Goal: Check status

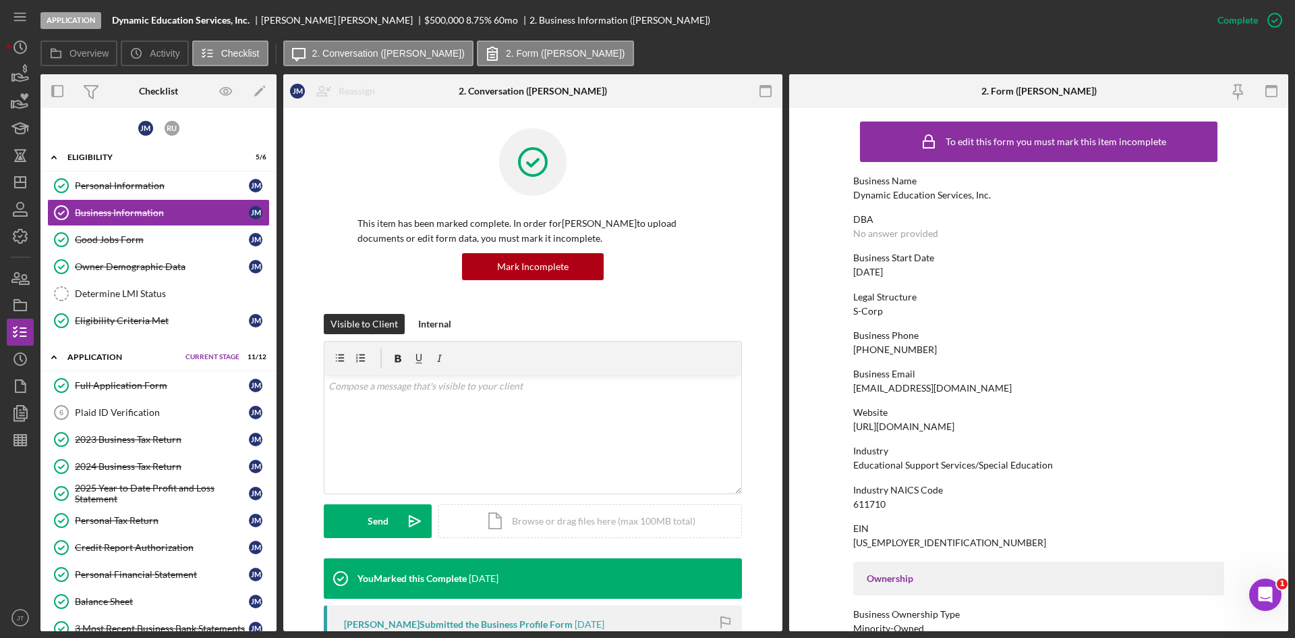
scroll to position [471, 0]
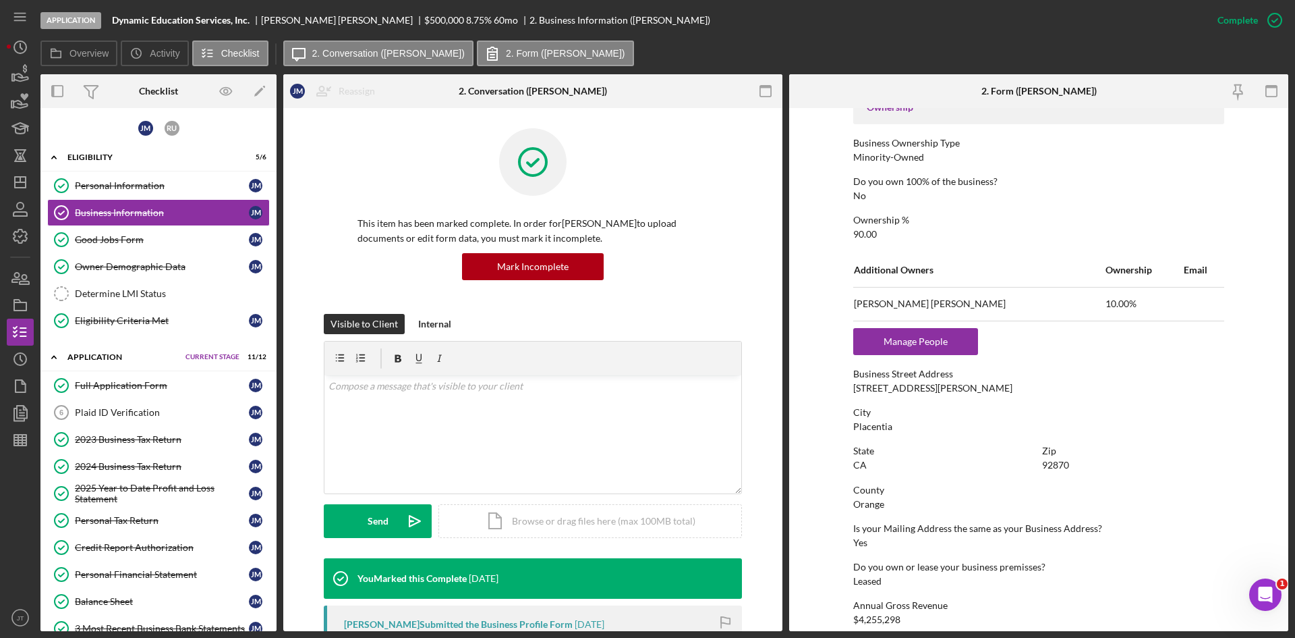
click at [697, 16] on div "Application Dynamic Education Services, Inc. [PERSON_NAME] $500,000 $200,000 8.…" at bounding box center [622, 20] width 1164 height 40
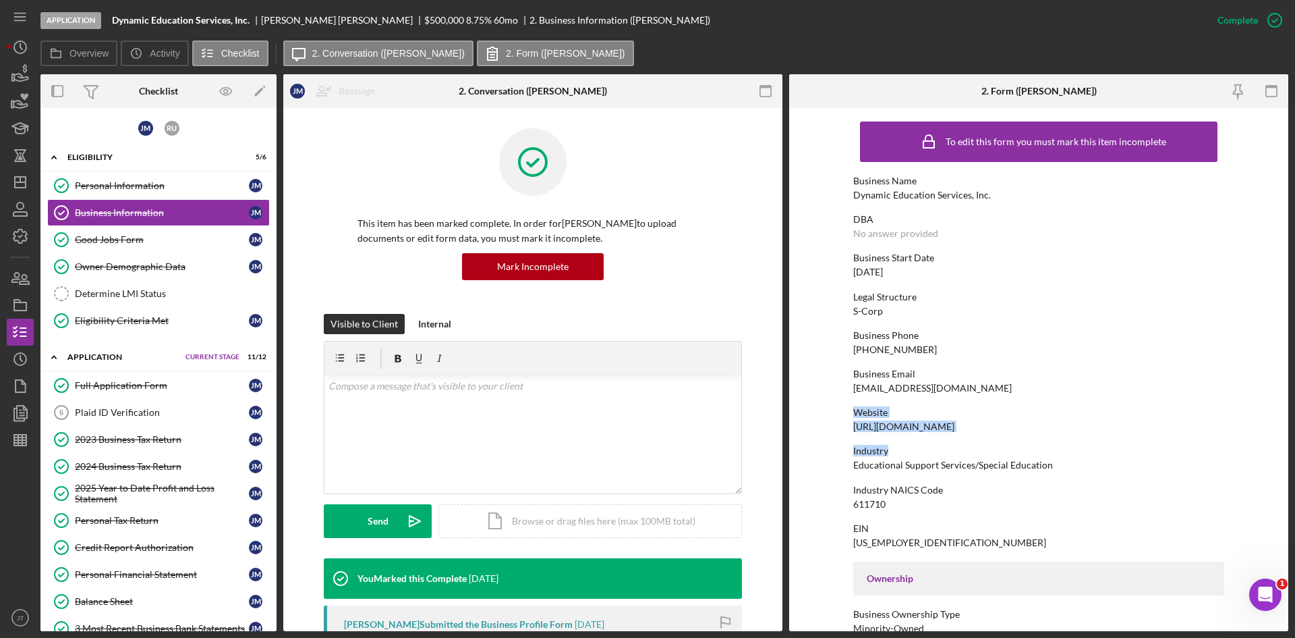
drag, startPoint x: 984, startPoint y: 435, endPoint x: 841, endPoint y: 417, distance: 144.8
click at [841, 417] on form "To edit this form you must mark this item incomplete Business Name Dynamic Educ…" at bounding box center [1038, 369] width 499 height 523
drag, startPoint x: 851, startPoint y: 424, endPoint x: 979, endPoint y: 425, distance: 128.2
click at [979, 425] on form "To edit this form you must mark this item incomplete Business Name Dynamic Educ…" at bounding box center [1038, 369] width 499 height 523
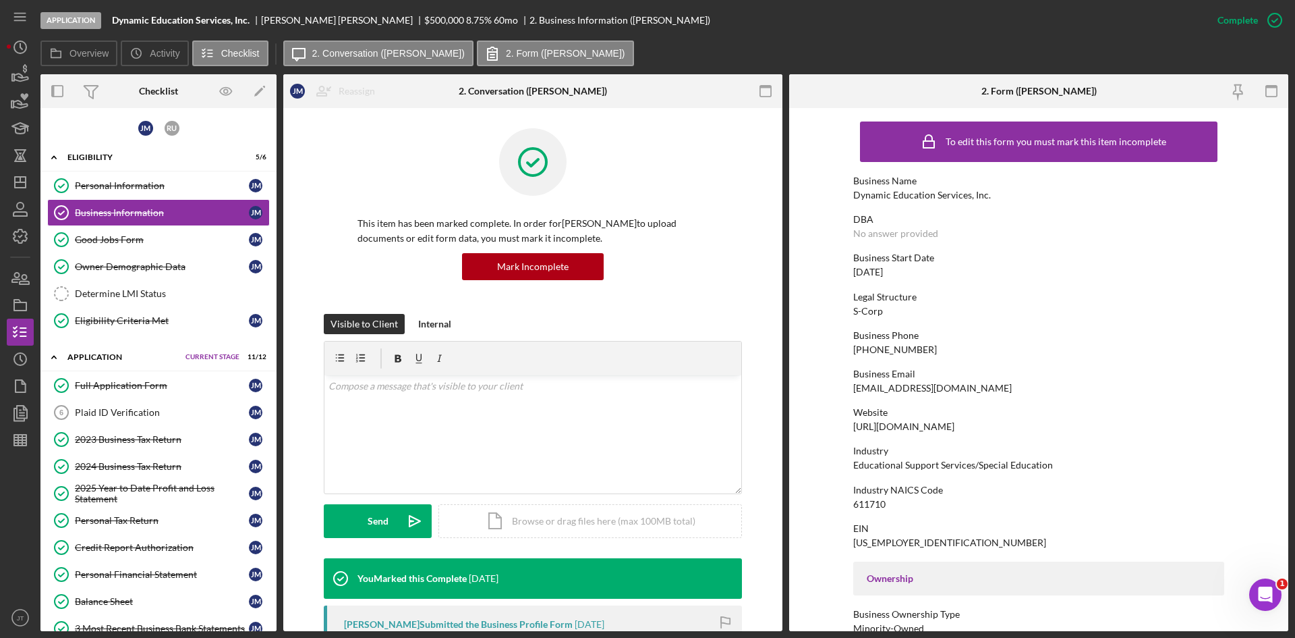
copy div "https://dynamicedservices.net/"
click at [128, 383] on div "Full Application Form" at bounding box center [162, 385] width 174 height 11
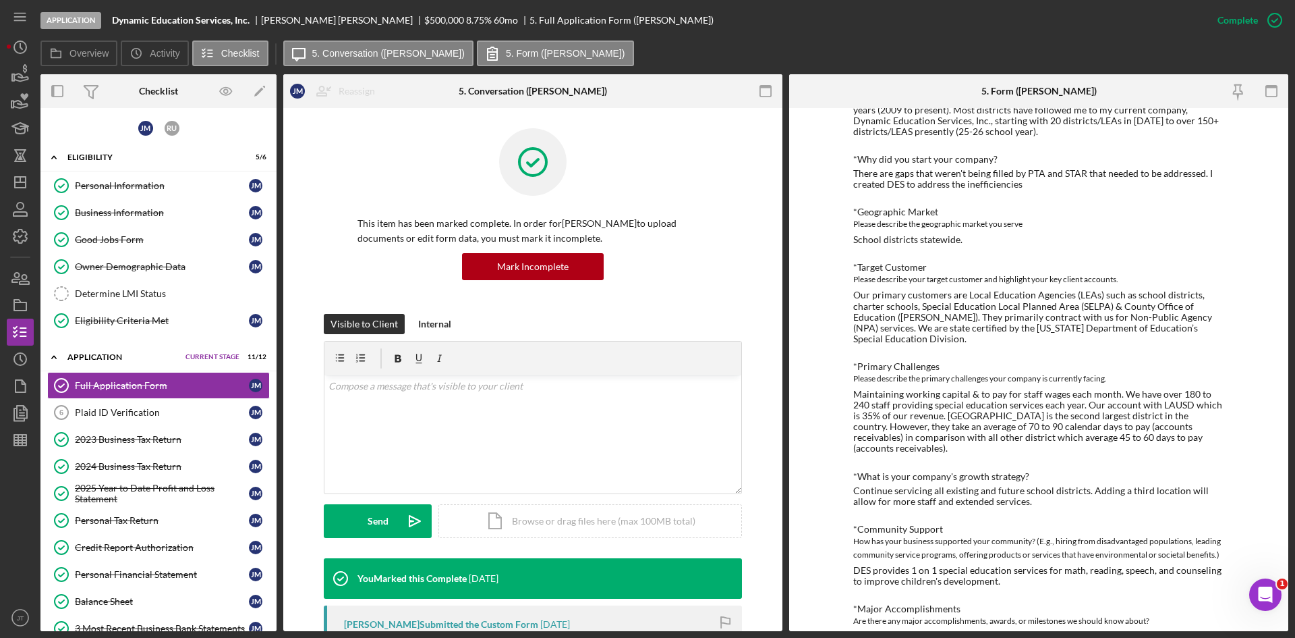
scroll to position [499, 0]
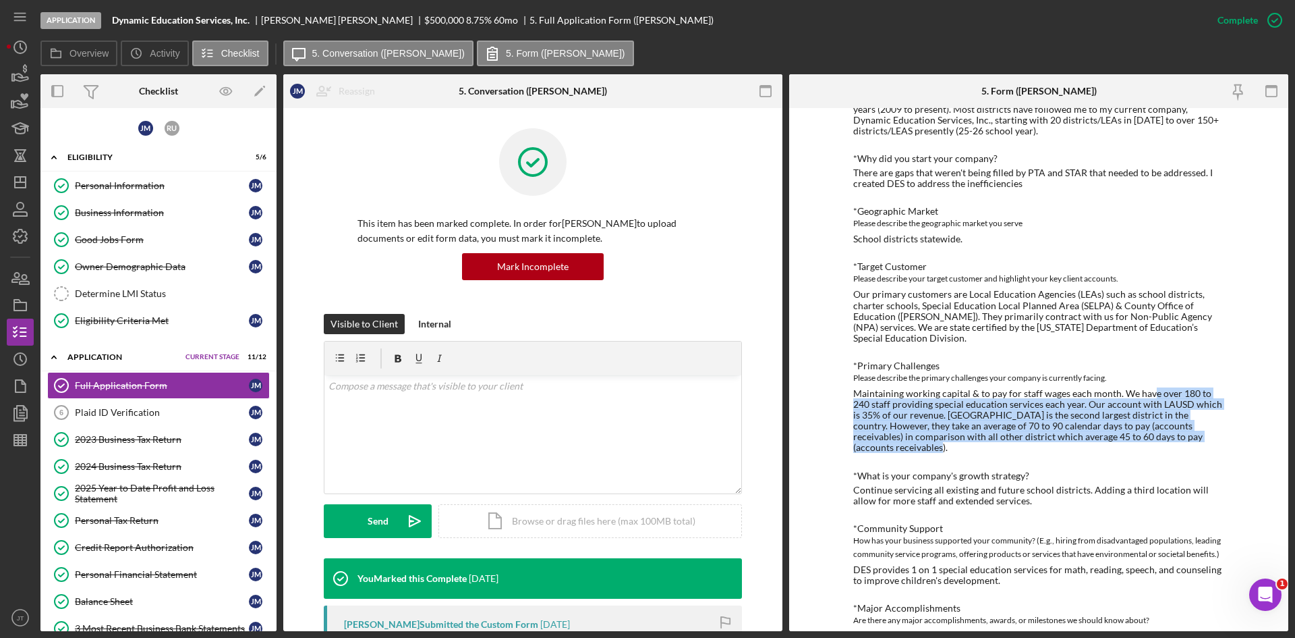
drag, startPoint x: 1079, startPoint y: 451, endPoint x: 1151, endPoint y: 389, distance: 95.2
click at [1151, 389] on div "Maintaining working capital & to pay for staff wages each month. We have over 1…" at bounding box center [1038, 420] width 371 height 65
click at [967, 451] on div "Maintaining working capital & to pay for staff wages each month. We have over 1…" at bounding box center [1038, 420] width 371 height 65
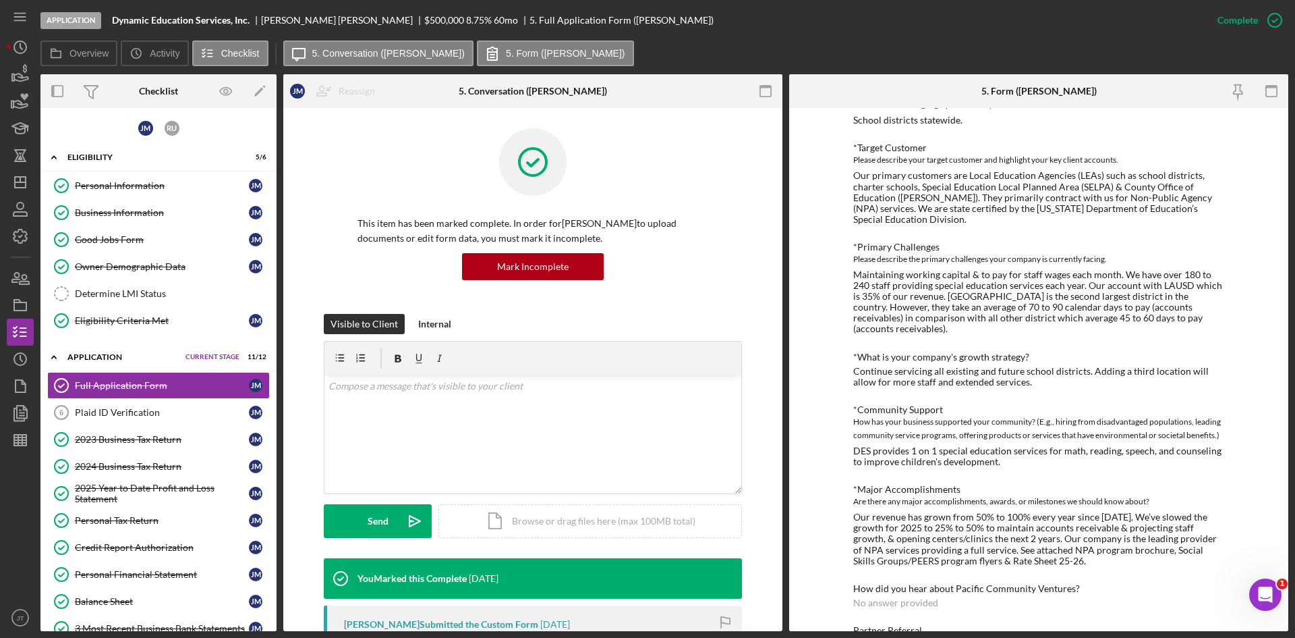
scroll to position [623, 0]
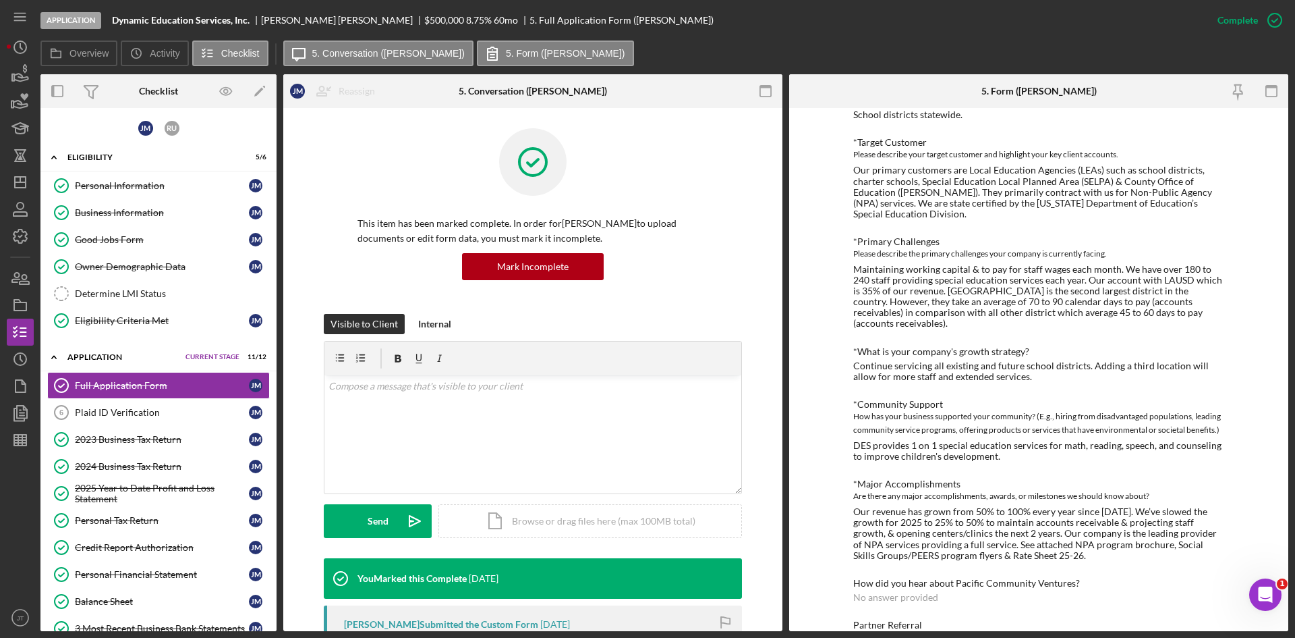
click at [1023, 459] on div "DES provides 1 on 1 special education services for math, reading, speech, and c…" at bounding box center [1038, 451] width 371 height 22
drag, startPoint x: 1011, startPoint y: 459, endPoint x: 853, endPoint y: 449, distance: 158.2
click at [853, 449] on div "DES provides 1 on 1 special education services for math, reading, speech, and c…" at bounding box center [1038, 451] width 371 height 22
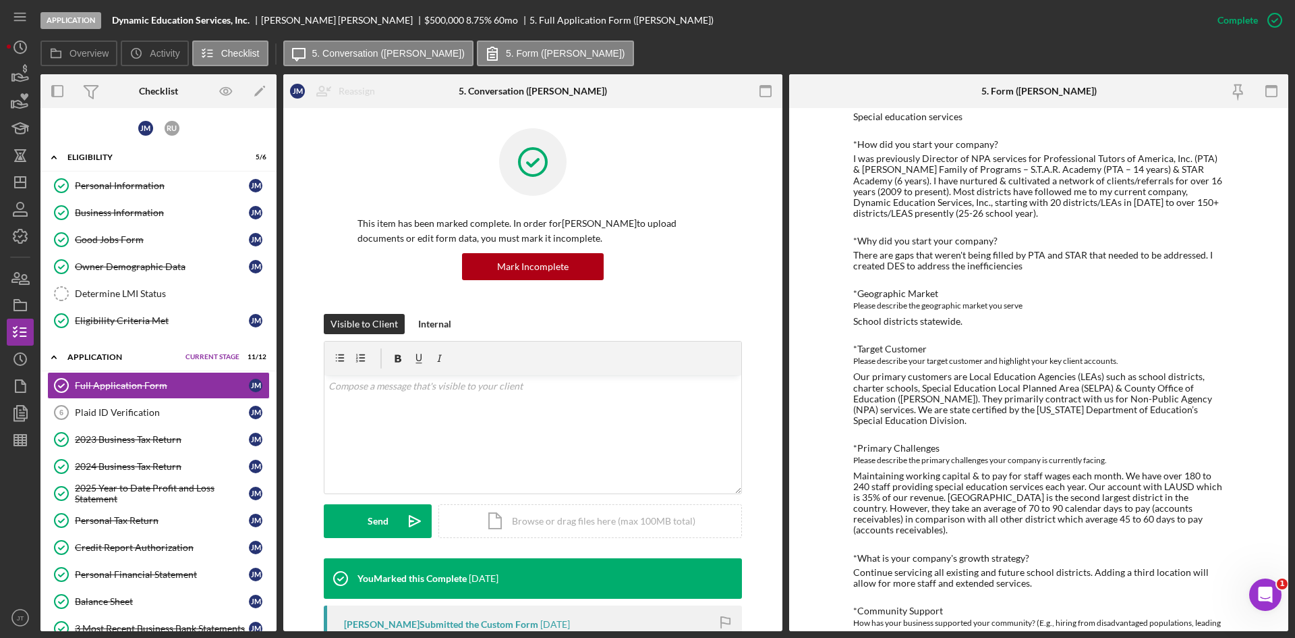
scroll to position [418, 0]
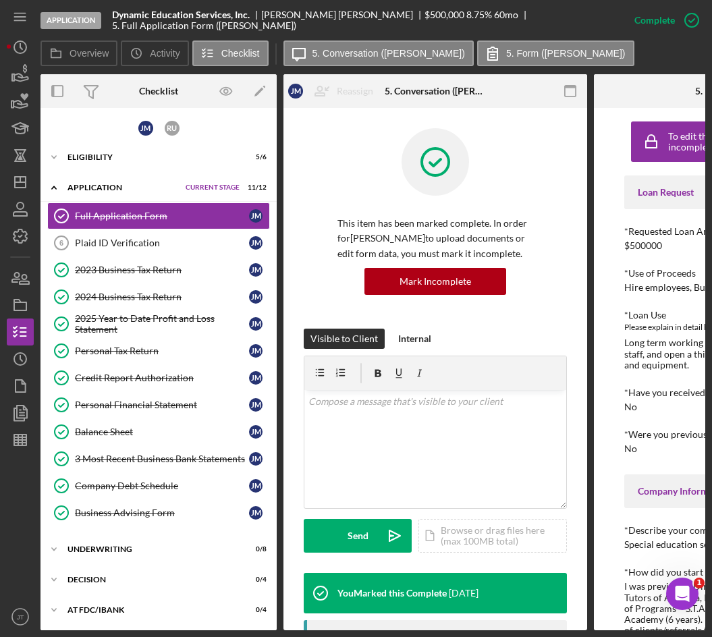
click at [11, 508] on div at bounding box center [20, 528] width 27 height 150
click at [600, 30] on div "Application Dynamic Education Services, Inc. Jonas Maceda $500,000 $200,000 8.7…" at bounding box center [330, 20] width 580 height 40
click at [602, 45] on div "Overview Icon/History Activity Checklist Icon/Message 5. Conversation (Jonas M.…" at bounding box center [372, 53] width 665 height 27
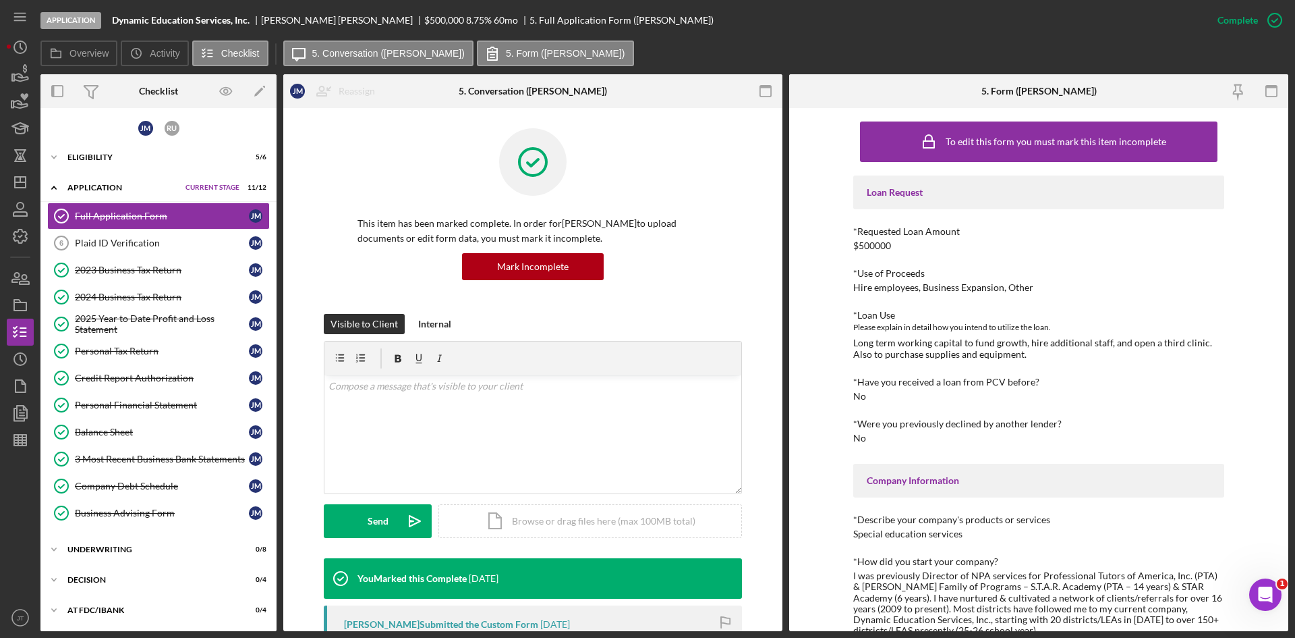
click at [774, 43] on div "Overview Icon/History Activity Checklist Icon/Message 5. Conversation (Jonas M.…" at bounding box center [664, 53] width 1248 height 27
